Goal: Task Accomplishment & Management: Use online tool/utility

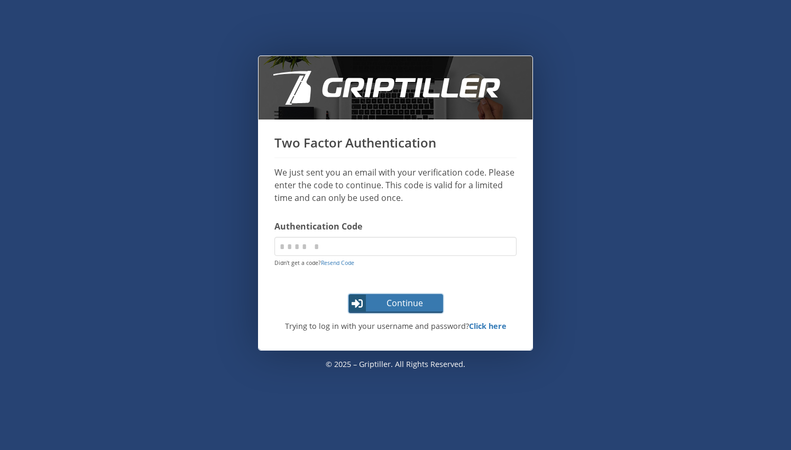
click at [413, 304] on span "Continue" at bounding box center [404, 303] width 75 height 13
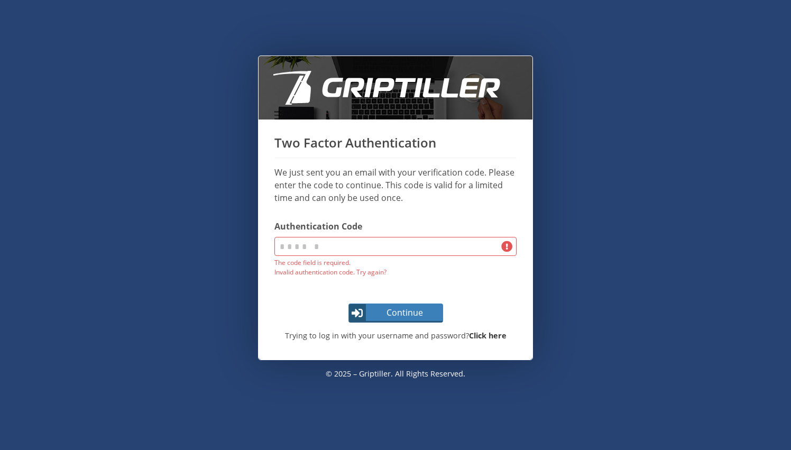
click at [484, 334] on strong "Click here" at bounding box center [488, 335] width 38 height 10
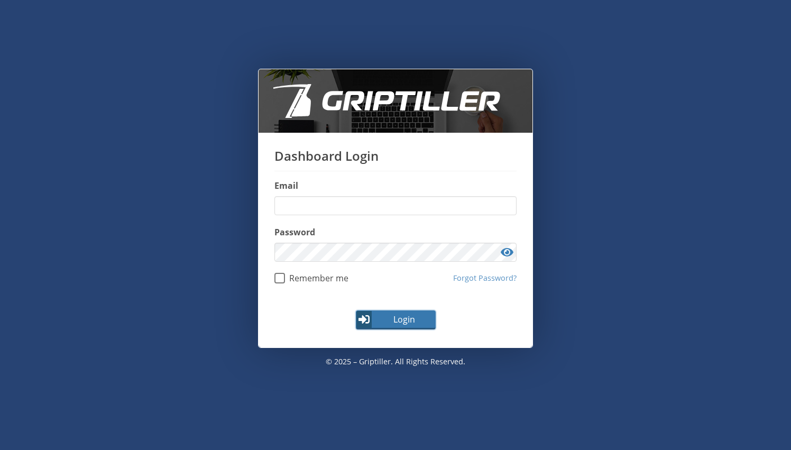
click at [385, 315] on span "Login" at bounding box center [403, 319] width 61 height 13
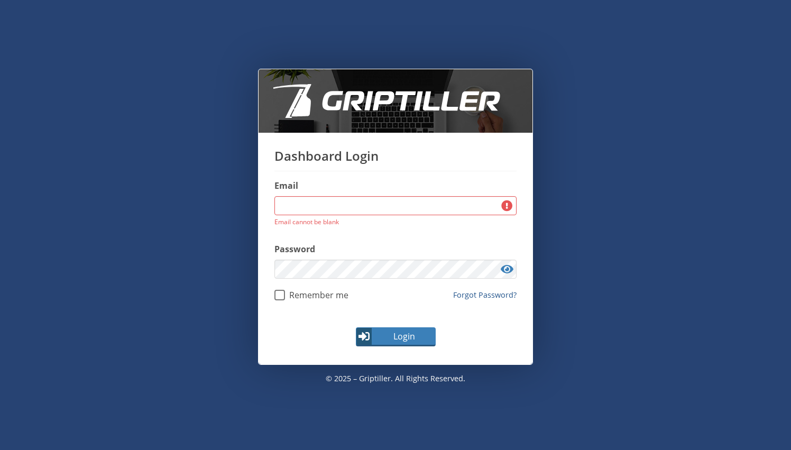
click at [478, 293] on link "Forgot Password?" at bounding box center [484, 295] width 63 height 12
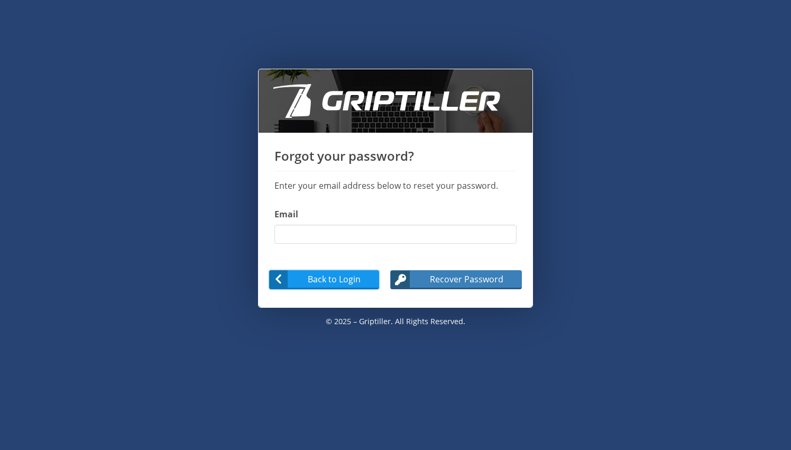
click at [325, 275] on span "Back to Login" at bounding box center [334, 279] width 90 height 13
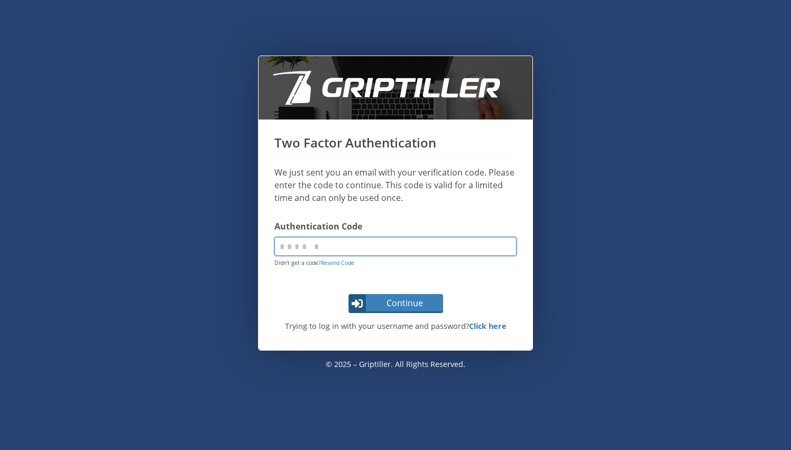
paste input "******"
type input "******"
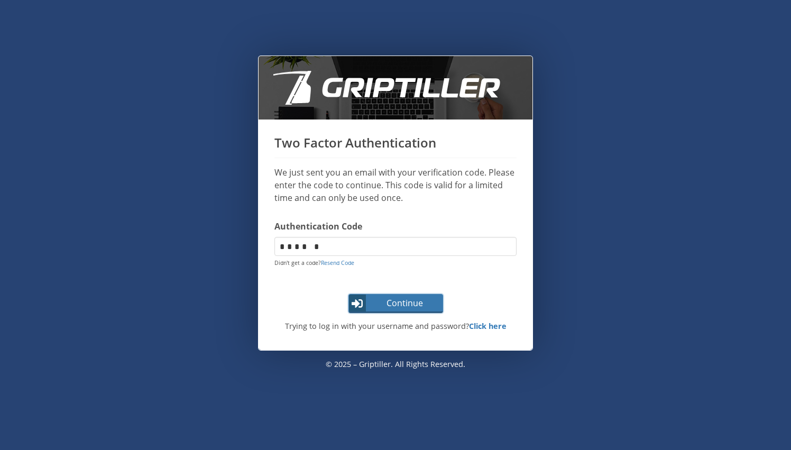
click at [370, 300] on span "Continue" at bounding box center [404, 303] width 75 height 13
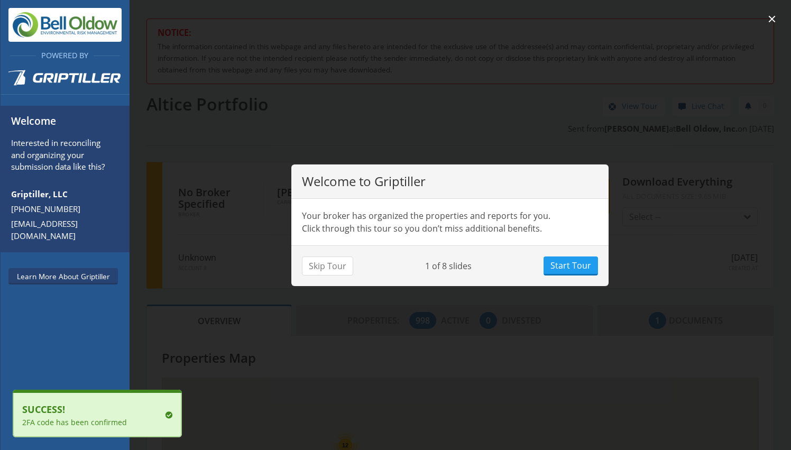
scroll to position [93, 286]
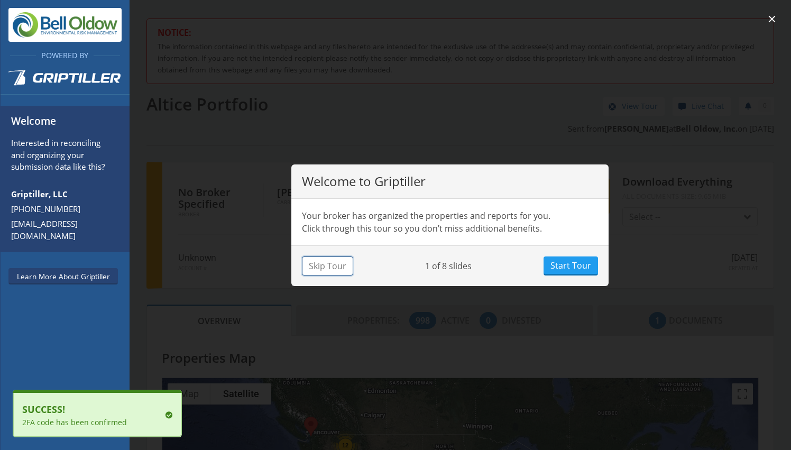
click at [315, 261] on button "Skip Tour" at bounding box center [327, 265] width 51 height 19
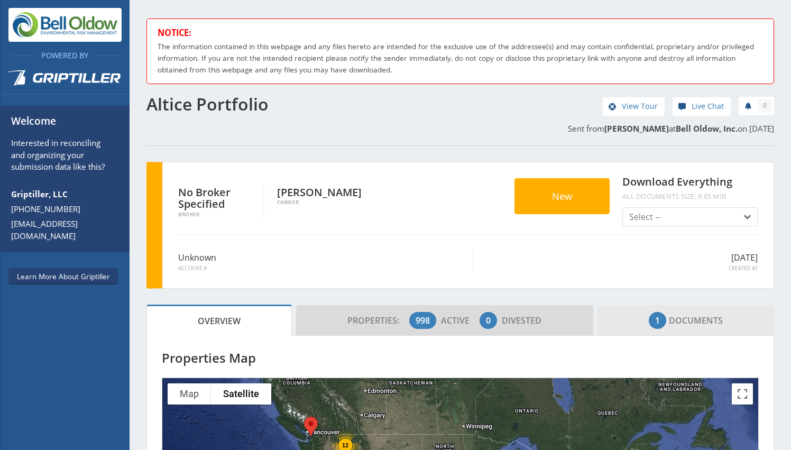
click at [660, 328] on span "1 Documents" at bounding box center [686, 320] width 74 height 21
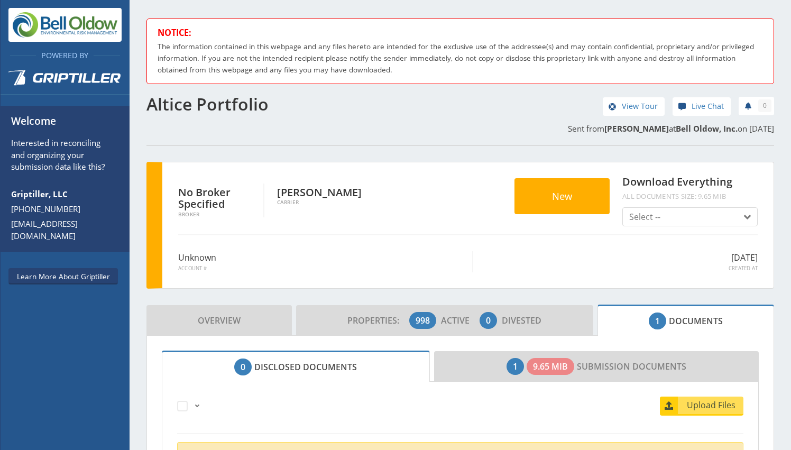
scroll to position [159, 0]
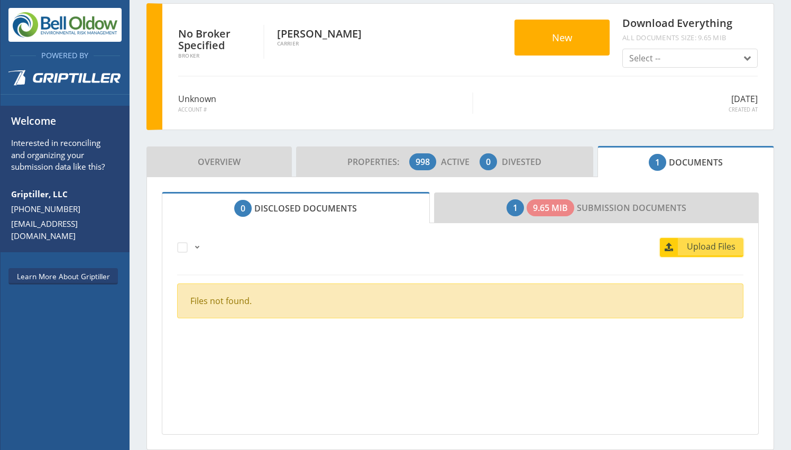
click at [666, 243] on span at bounding box center [667, 246] width 22 height 17
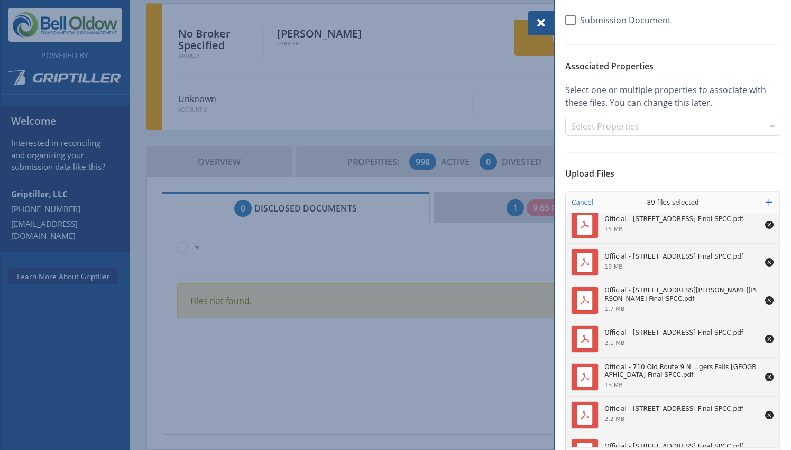
scroll to position [154, 0]
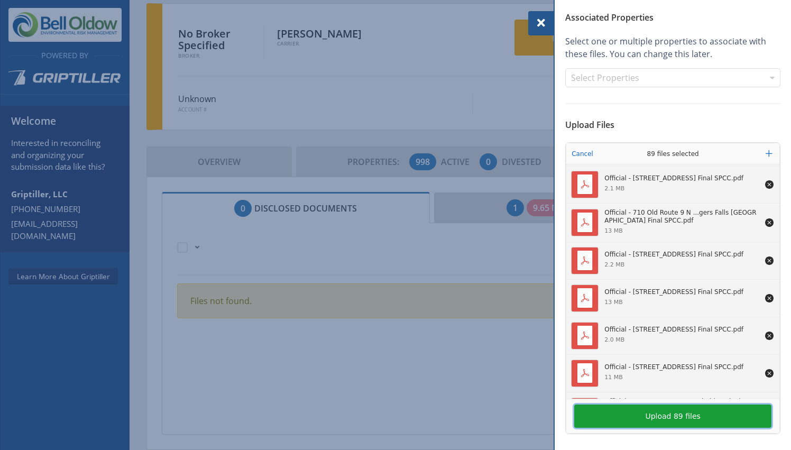
click at [681, 421] on button "Upload 89 files" at bounding box center [672, 415] width 197 height 23
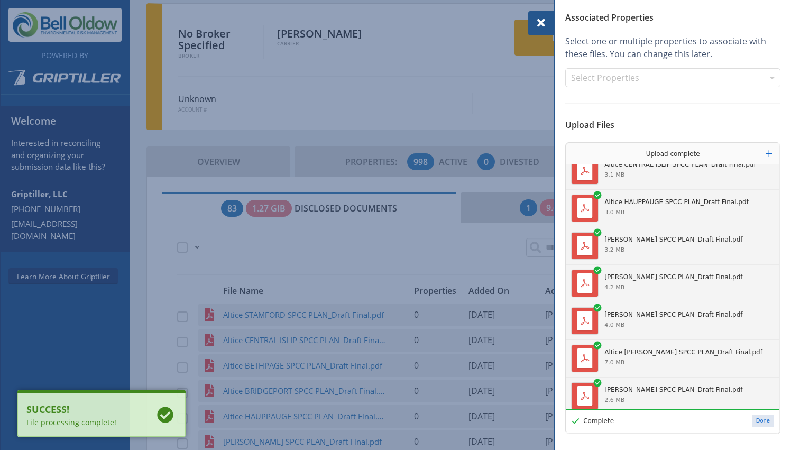
scroll to position [2308, 0]
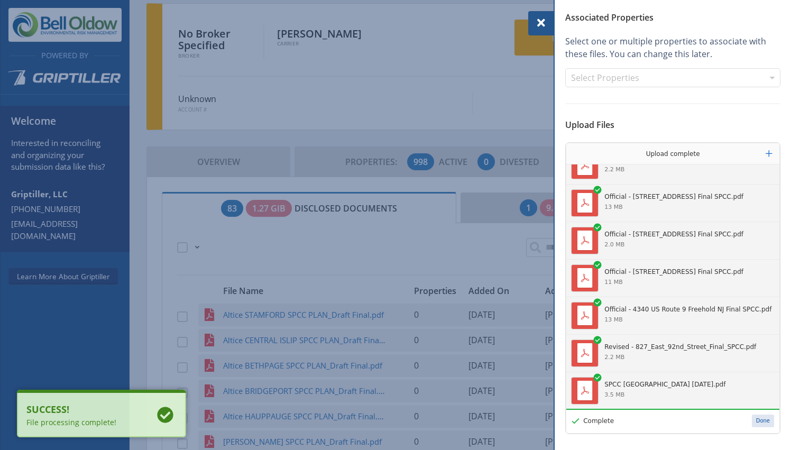
click at [756, 424] on button "Done" at bounding box center [763, 420] width 22 height 13
